Goal: Task Accomplishment & Management: Manage account settings

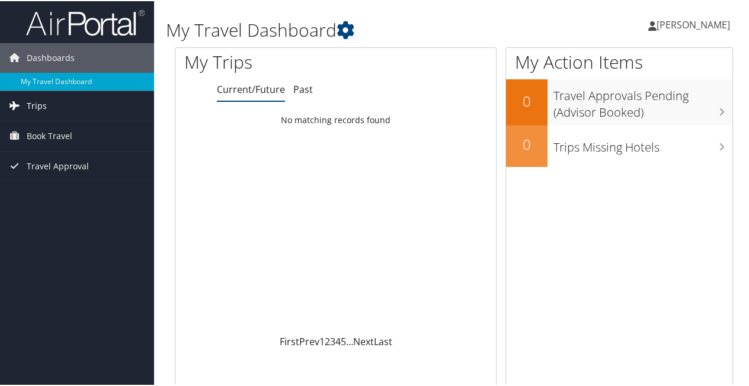
click at [48, 107] on link "Trips" at bounding box center [77, 105] width 154 height 30
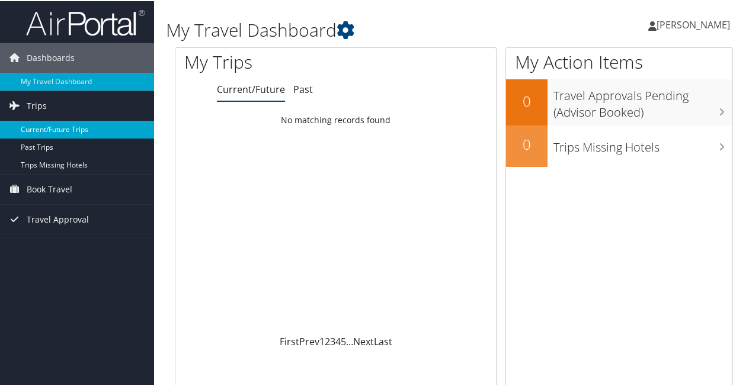
click at [44, 130] on link "Current/Future Trips" at bounding box center [77, 129] width 154 height 18
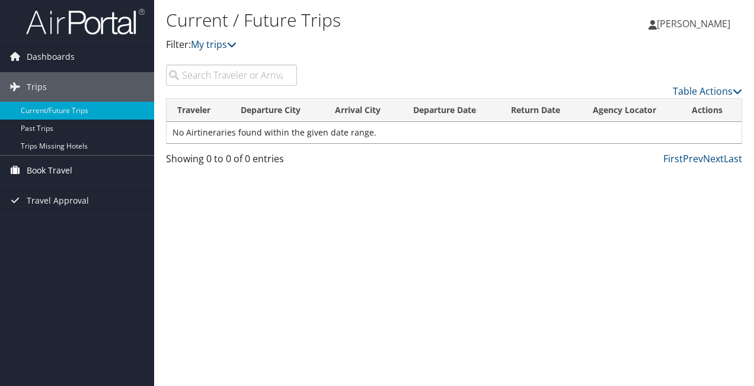
click at [34, 165] on span "Book Travel" at bounding box center [50, 171] width 46 height 30
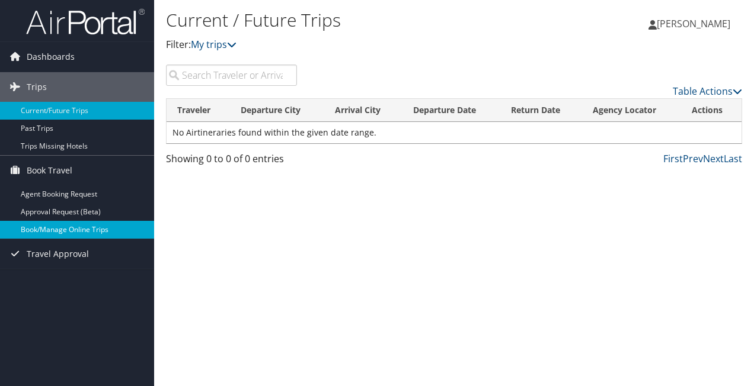
click at [39, 226] on link "Book/Manage Online Trips" at bounding box center [77, 230] width 154 height 18
